Goal: Information Seeking & Learning: Learn about a topic

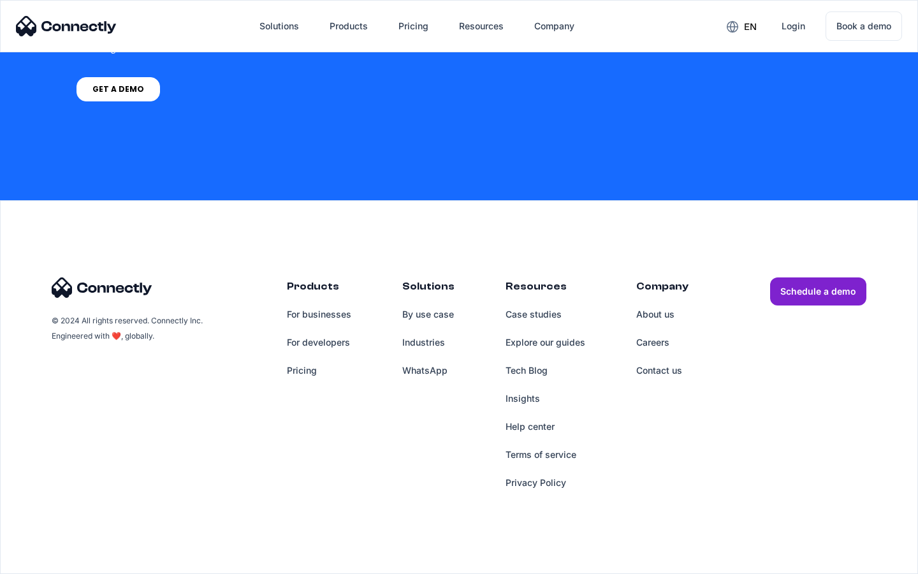
scroll to position [966, 0]
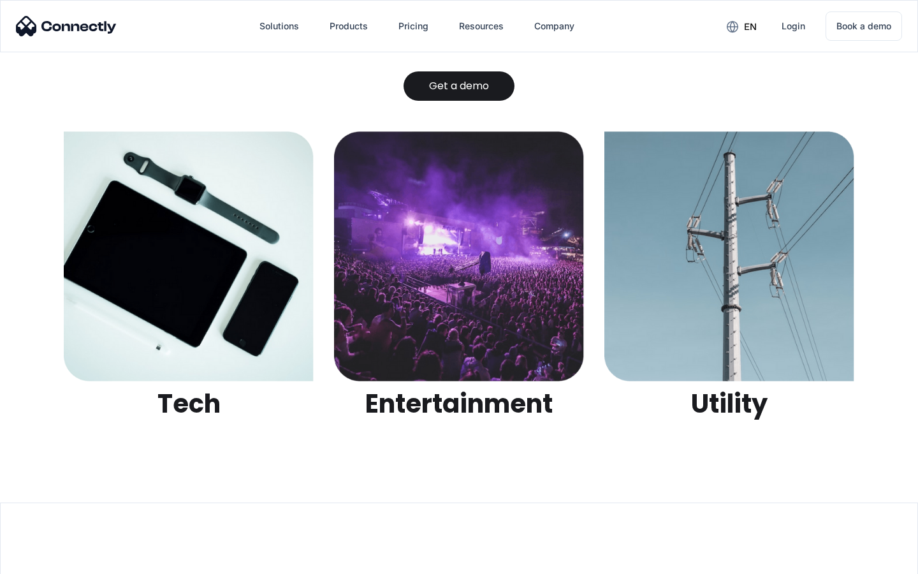
scroll to position [4021, 0]
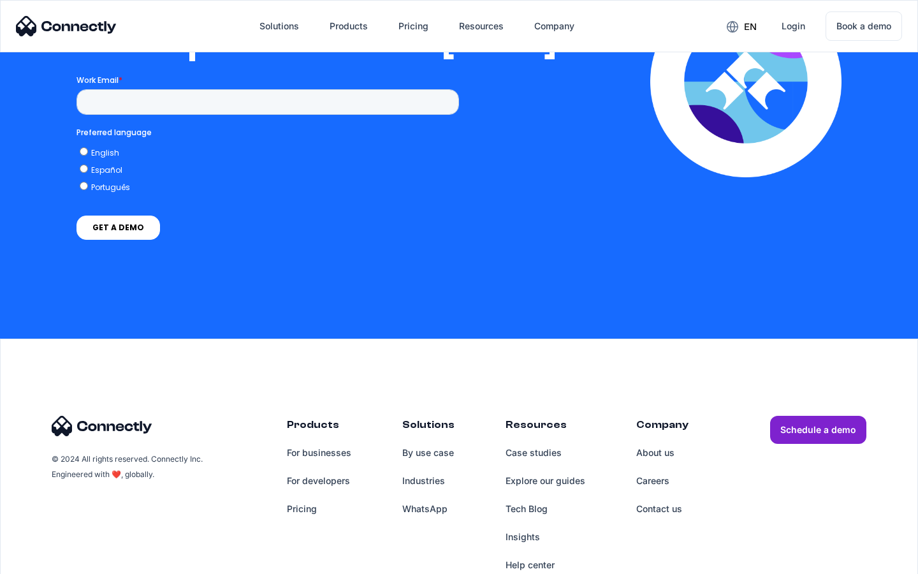
scroll to position [2604, 0]
